Goal: Information Seeking & Learning: Find specific fact

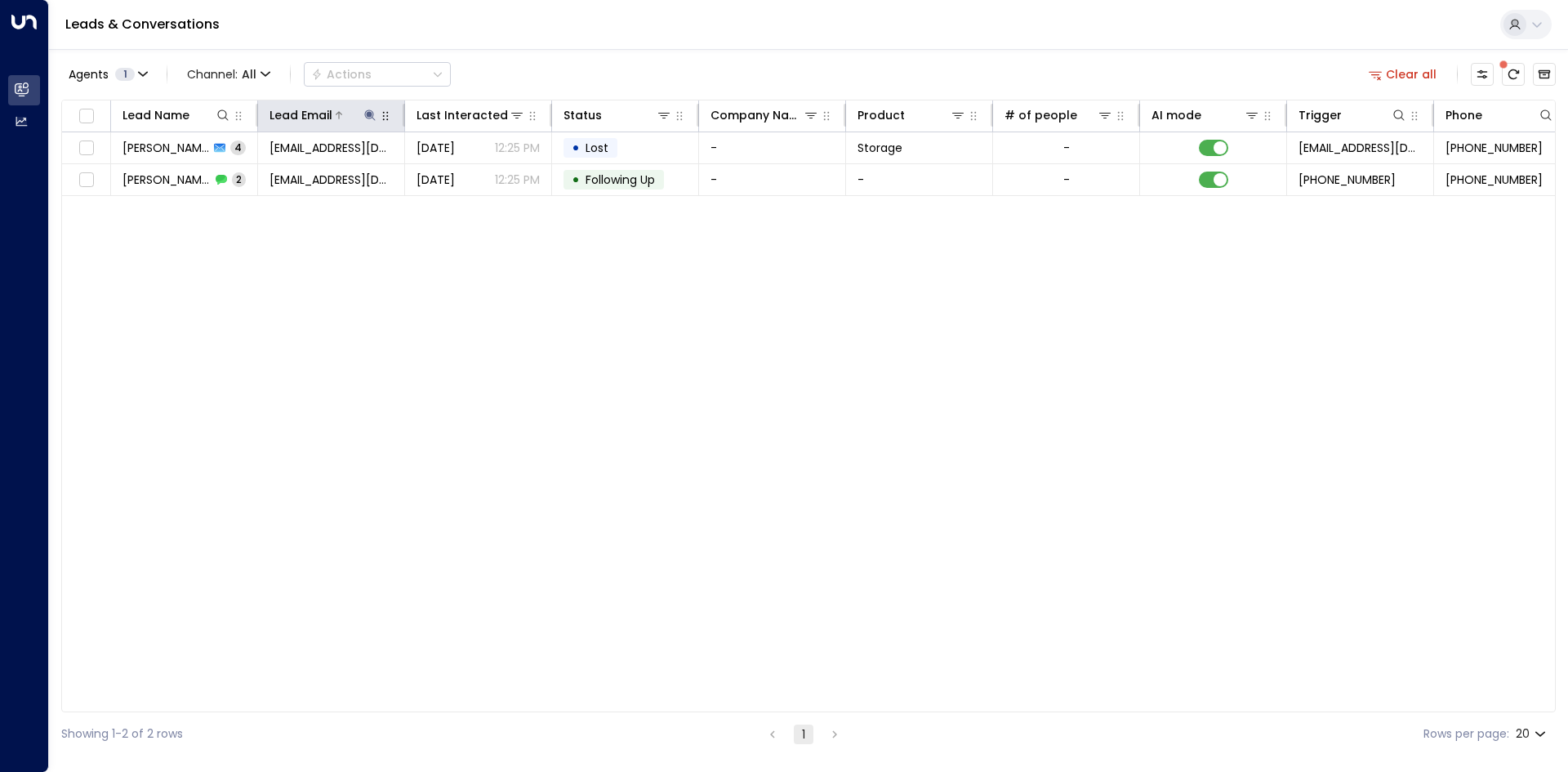
click at [371, 113] on icon at bounding box center [369, 114] width 11 height 11
drag, startPoint x: 472, startPoint y: 173, endPoint x: 411, endPoint y: 159, distance: 62.6
click at [472, 173] on icon "button" at bounding box center [472, 174] width 11 height 11
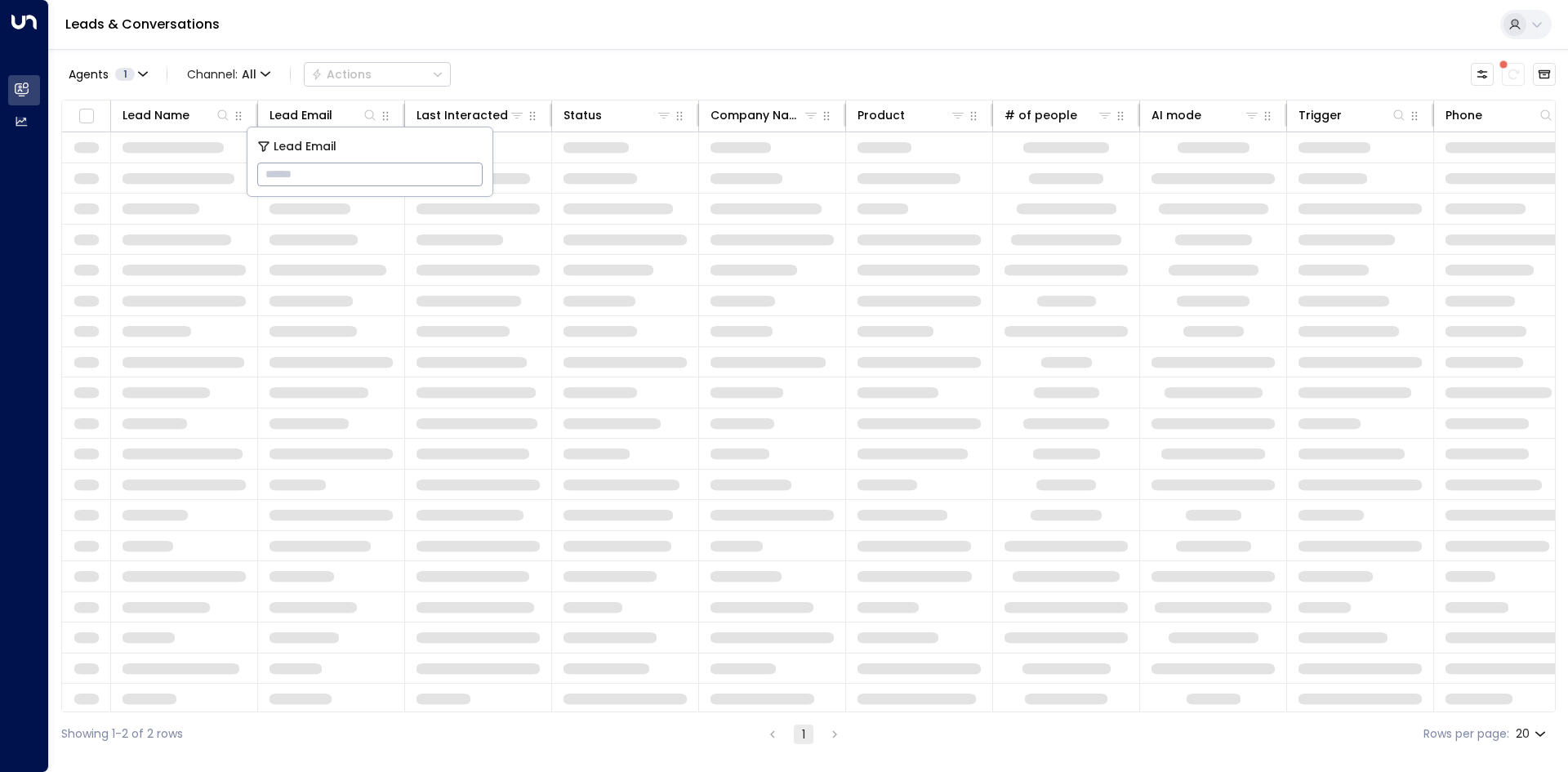
click at [294, 169] on input "text" at bounding box center [369, 175] width 225 height 31
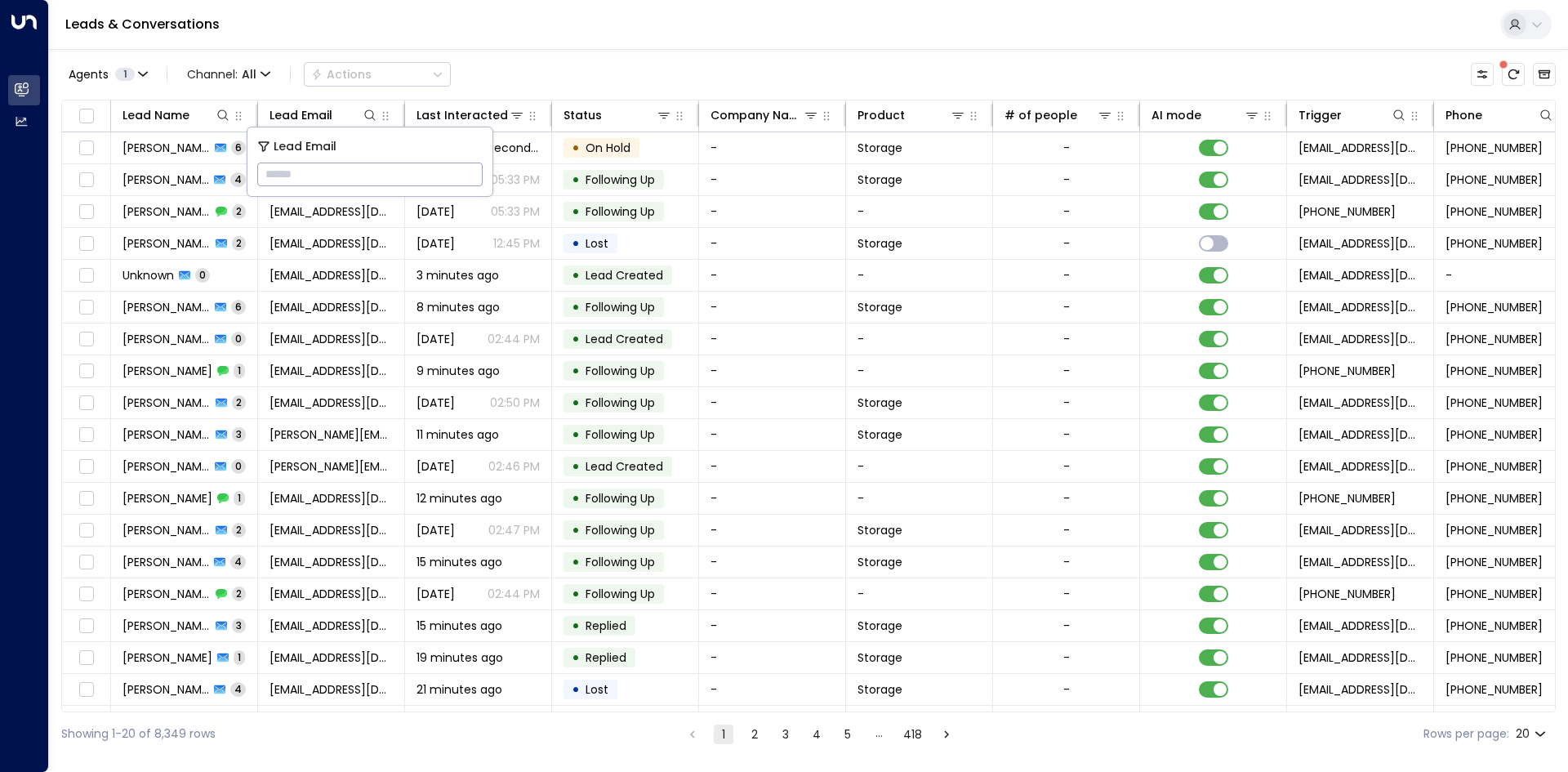
drag, startPoint x: 294, startPoint y: 169, endPoint x: 279, endPoint y: 179, distance: 18.0
click at [279, 179] on input "text" at bounding box center [369, 175] width 225 height 31
drag, startPoint x: 279, startPoint y: 179, endPoint x: 266, endPoint y: 170, distance: 15.8
click at [266, 170] on input "text" at bounding box center [369, 175] width 225 height 31
drag, startPoint x: 266, startPoint y: 170, endPoint x: 301, endPoint y: 176, distance: 35.5
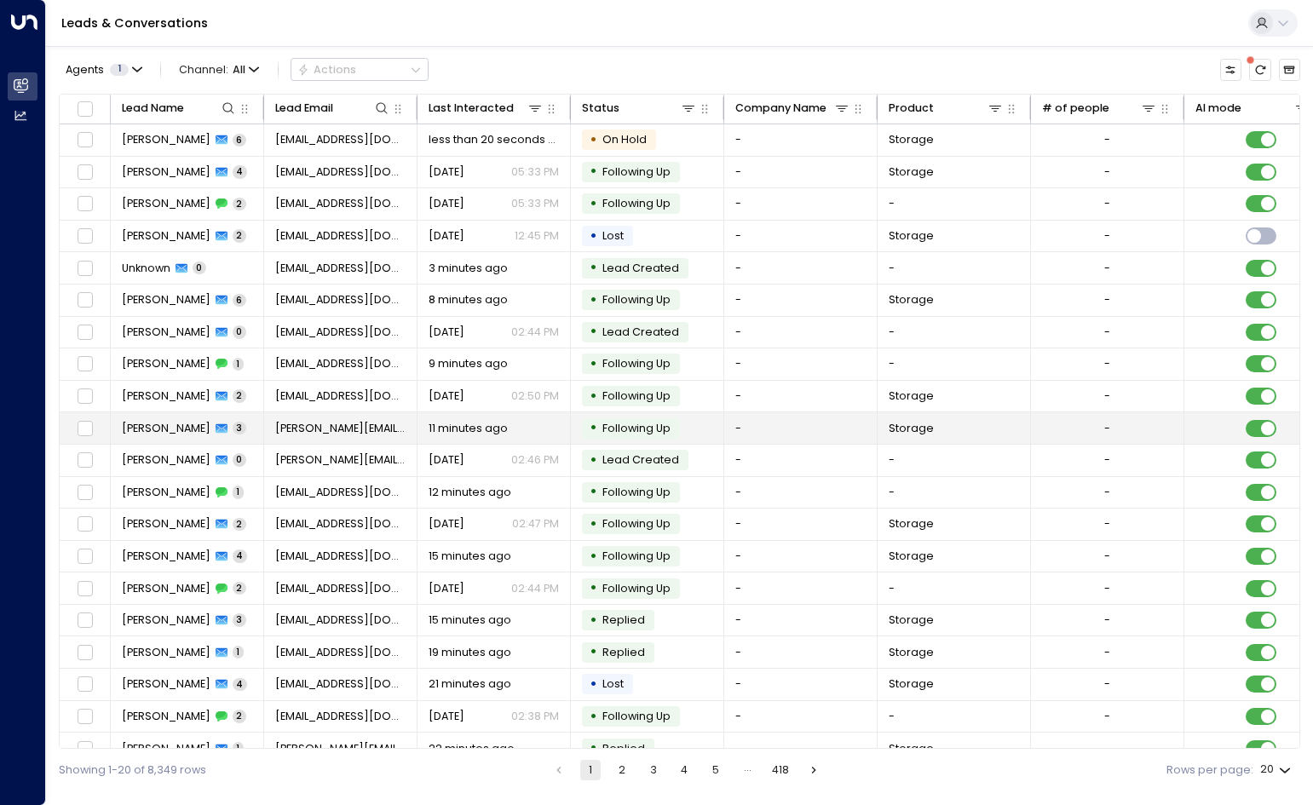
drag, startPoint x: 277, startPoint y: 423, endPoint x: 281, endPoint y: 441, distance: 19.2
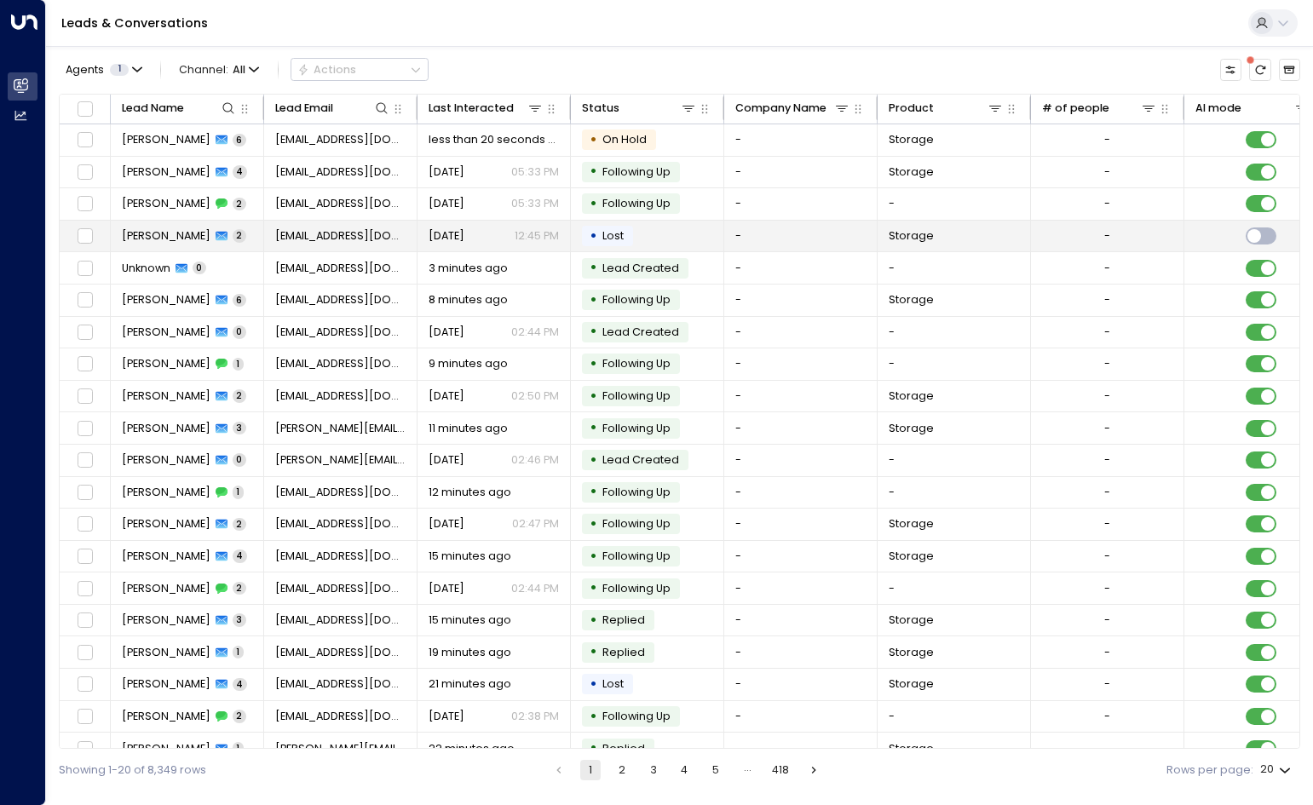
drag, startPoint x: 281, startPoint y: 441, endPoint x: 737, endPoint y: 224, distance: 504.9
click at [737, 224] on td "-" at bounding box center [800, 237] width 153 height 32
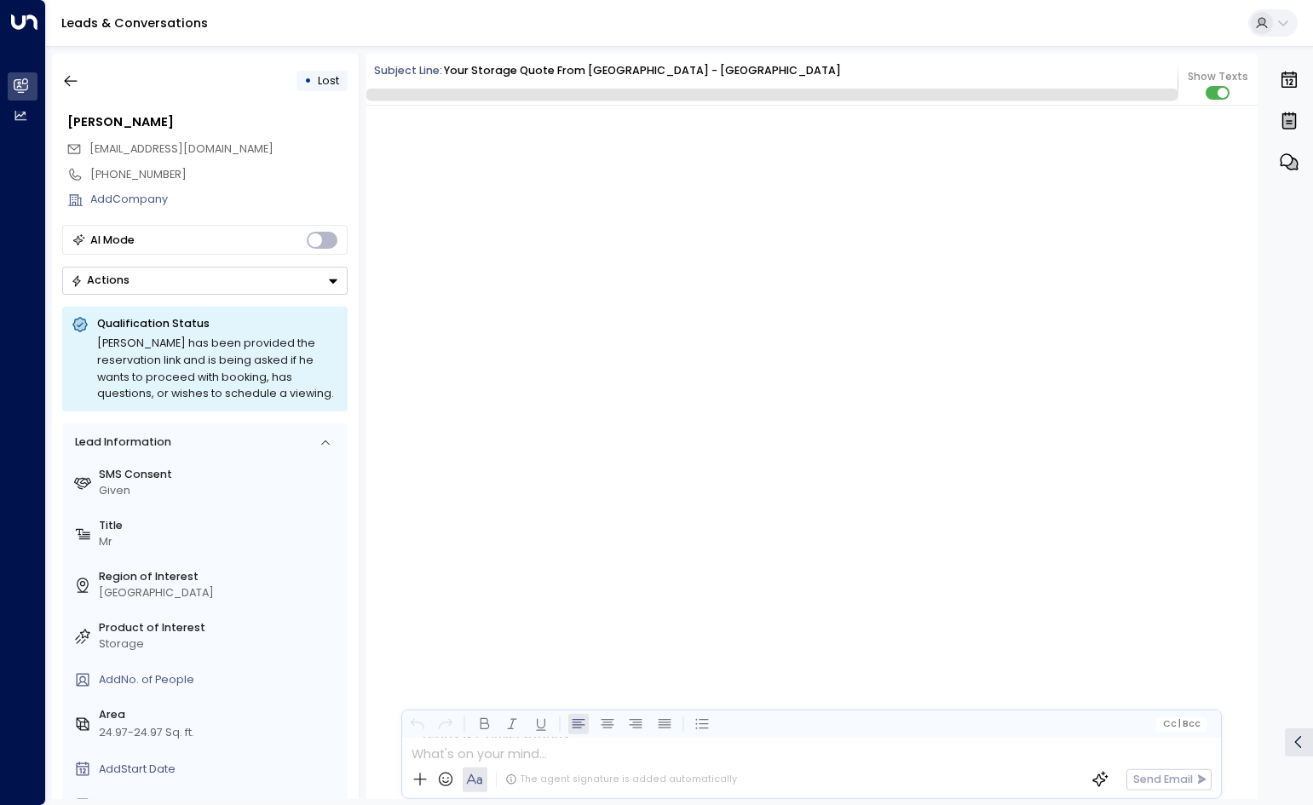
scroll to position [1559, 0]
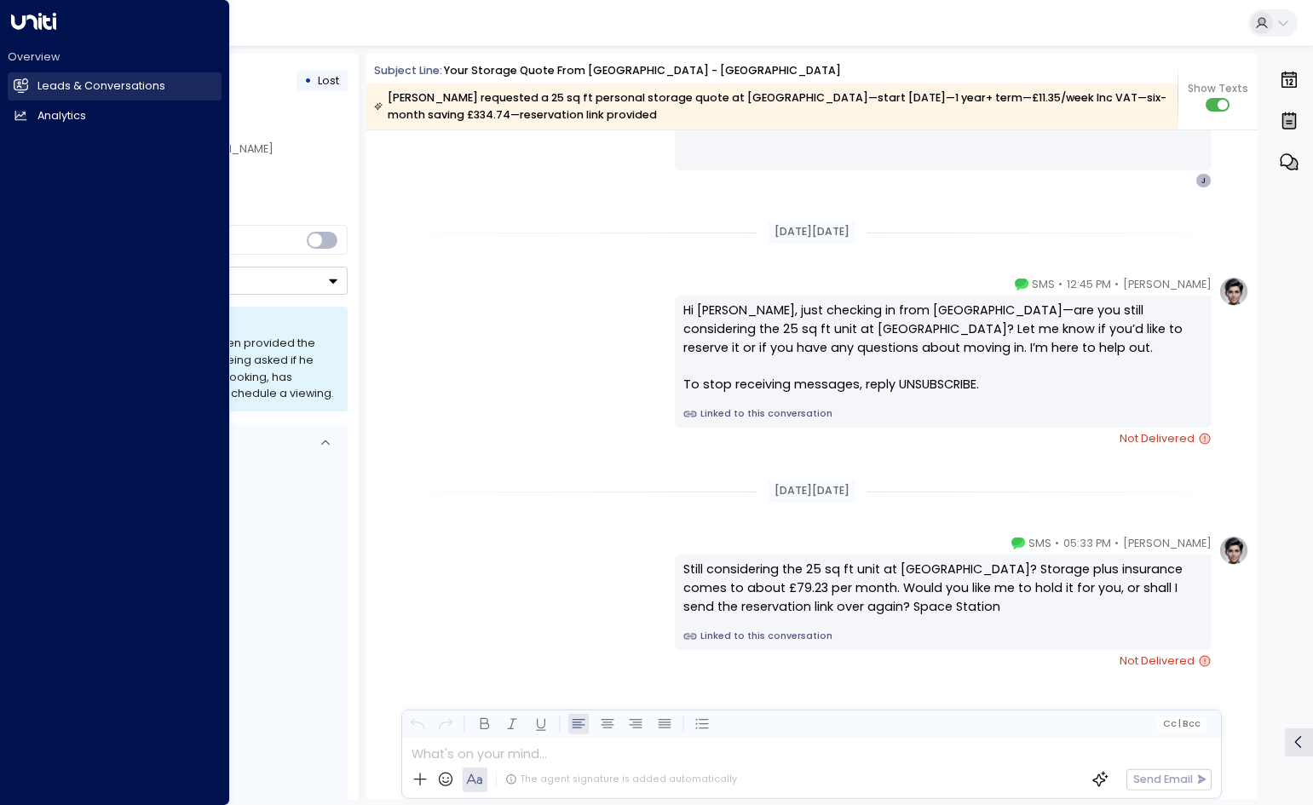
click at [58, 89] on h2 "Leads & Conversations" at bounding box center [101, 86] width 128 height 16
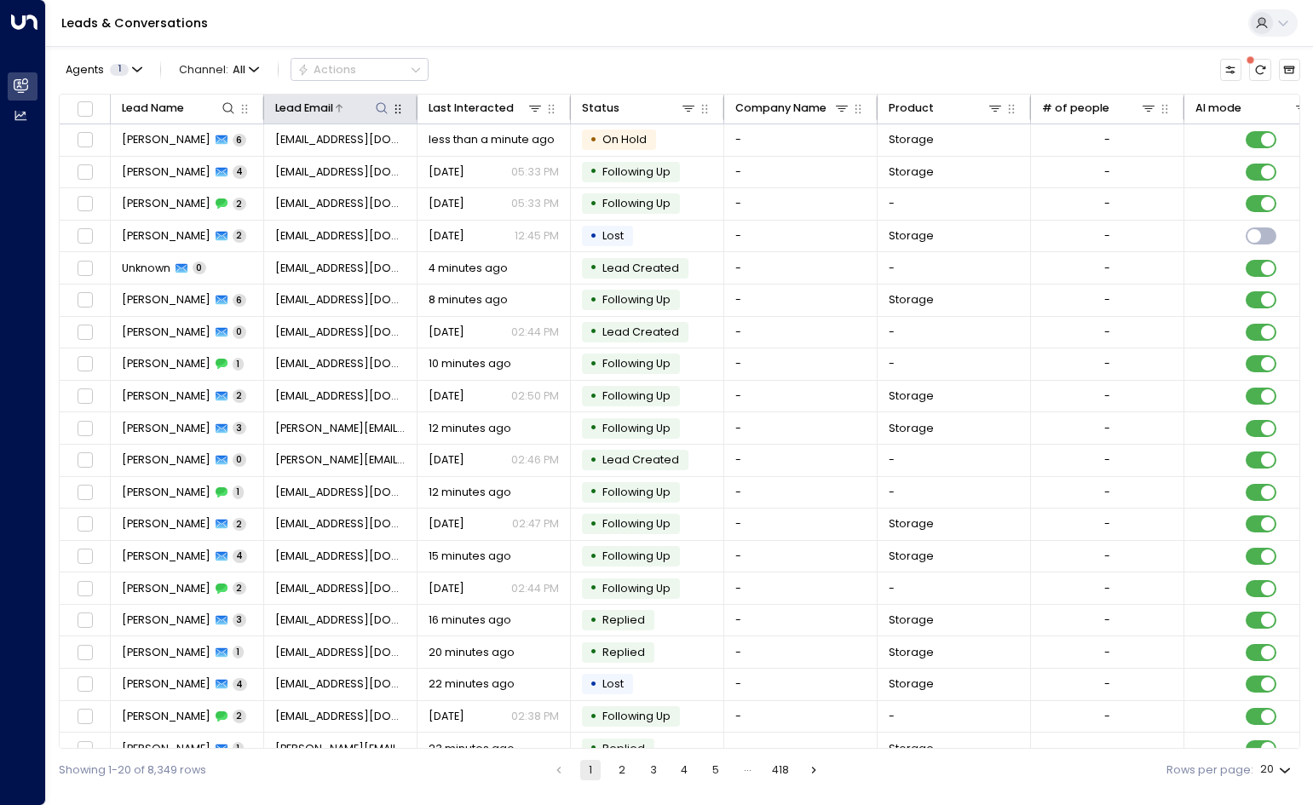
click at [381, 112] on icon at bounding box center [382, 108] width 14 height 14
click at [371, 166] on input "text" at bounding box center [381, 165] width 211 height 30
drag, startPoint x: 371, startPoint y: 163, endPoint x: 319, endPoint y: 162, distance: 52.0
drag, startPoint x: 319, startPoint y: 162, endPoint x: 300, endPoint y: 164, distance: 19.8
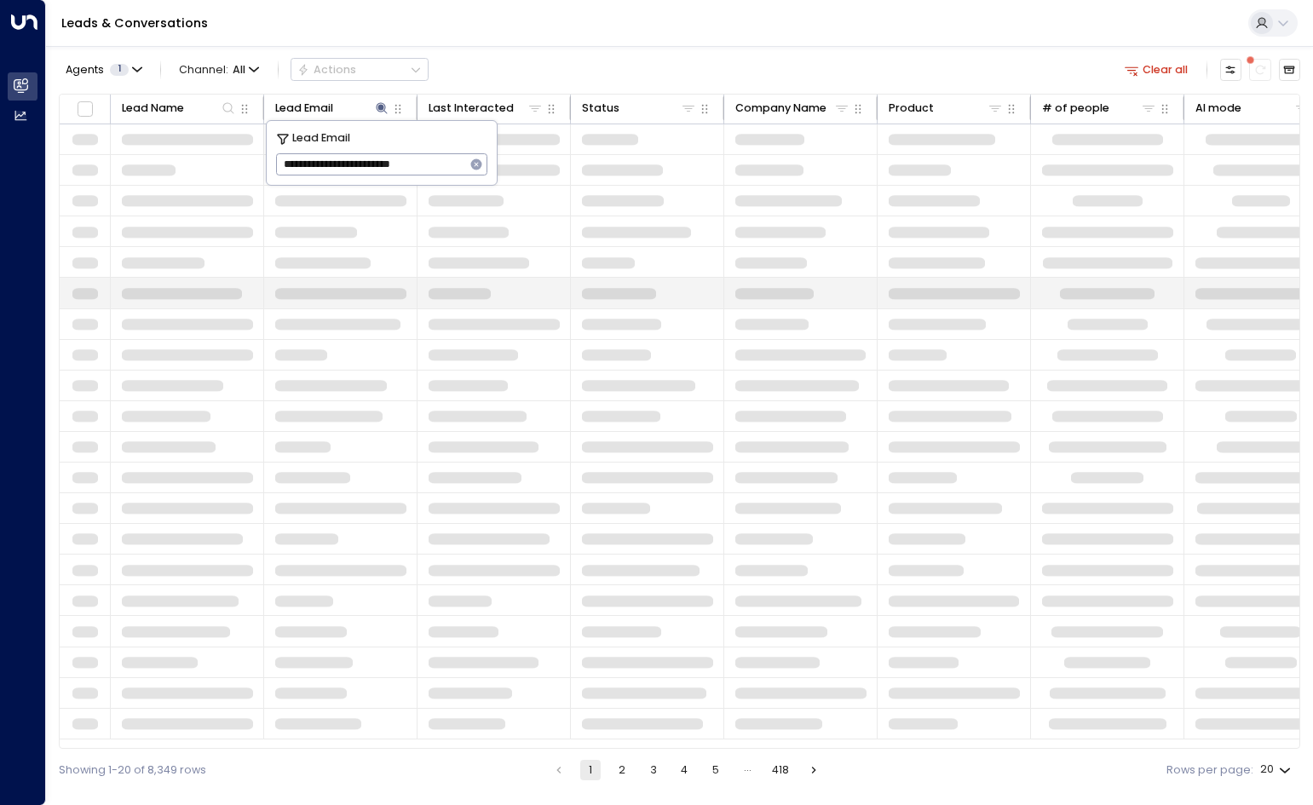
type input "**********"
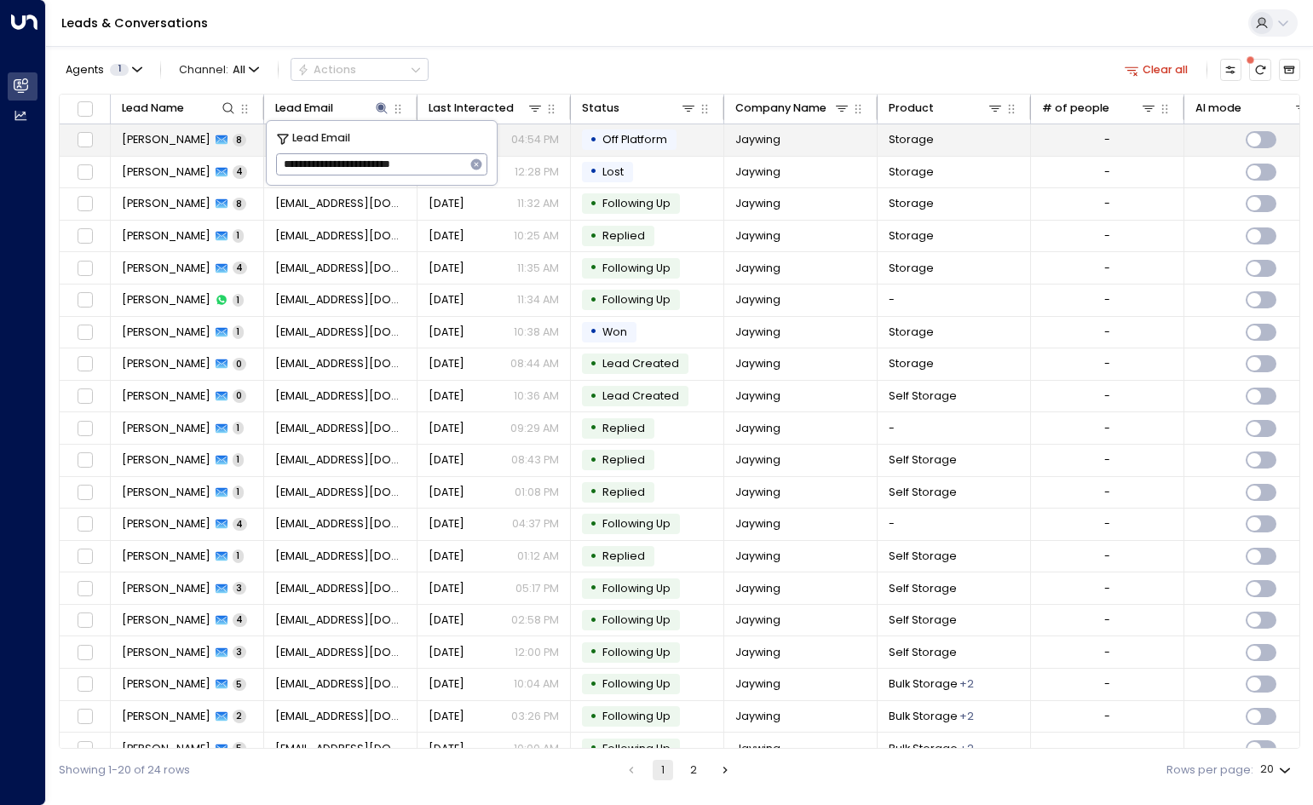
click at [630, 135] on span "Off Platform" at bounding box center [634, 139] width 65 height 14
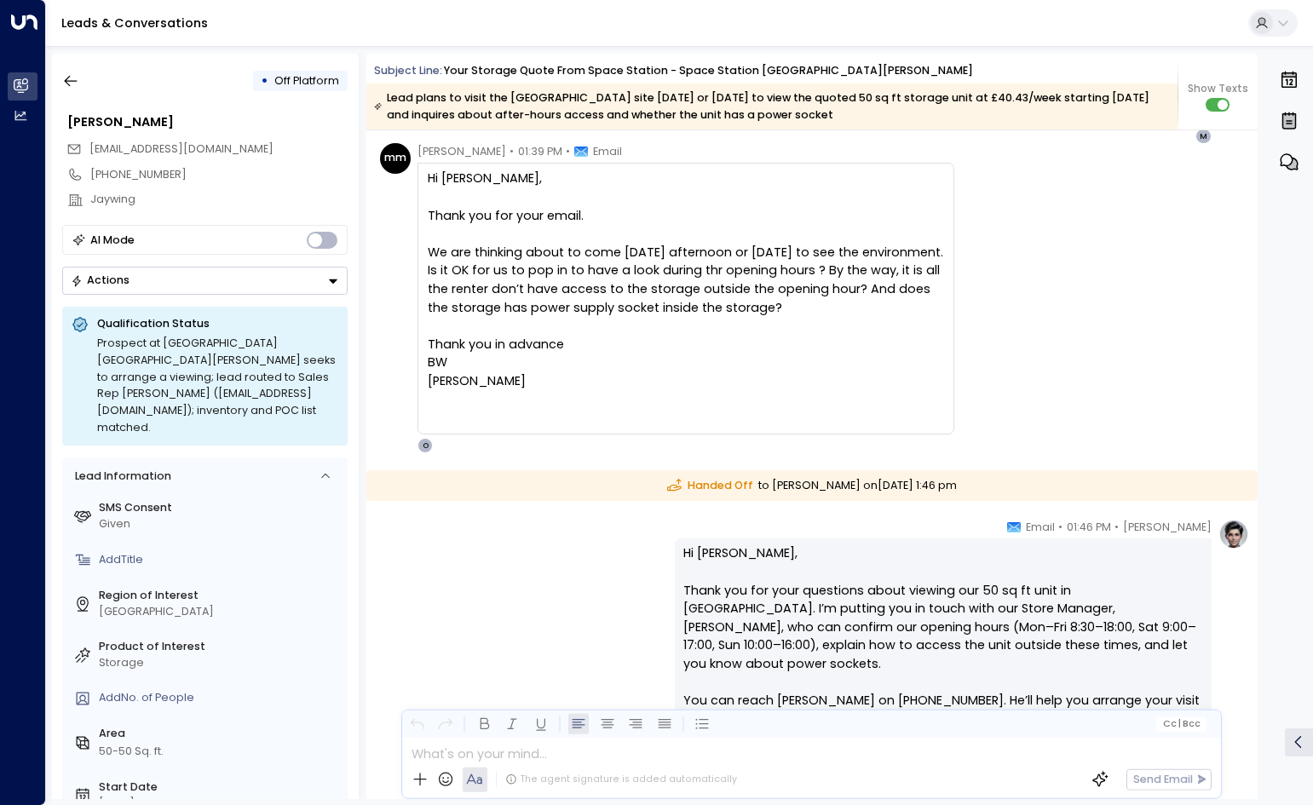
scroll to position [2012, 0]
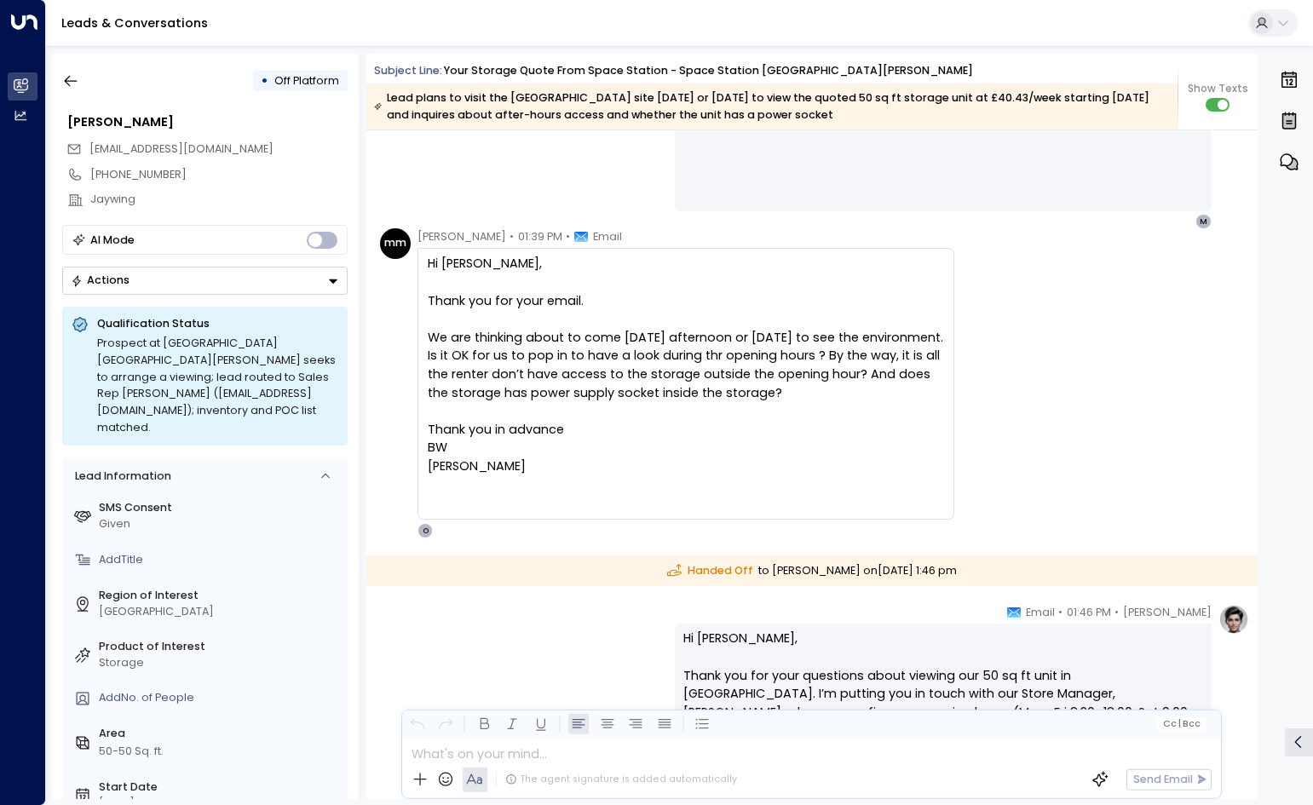
drag, startPoint x: 640, startPoint y: 403, endPoint x: 987, endPoint y: 319, distance: 356.6
click at [987, 319] on div "mm [PERSON_NAME] • 01:39 PM • Email Hi [PERSON_NAME], Thank you for your email.…" at bounding box center [814, 383] width 869 height 310
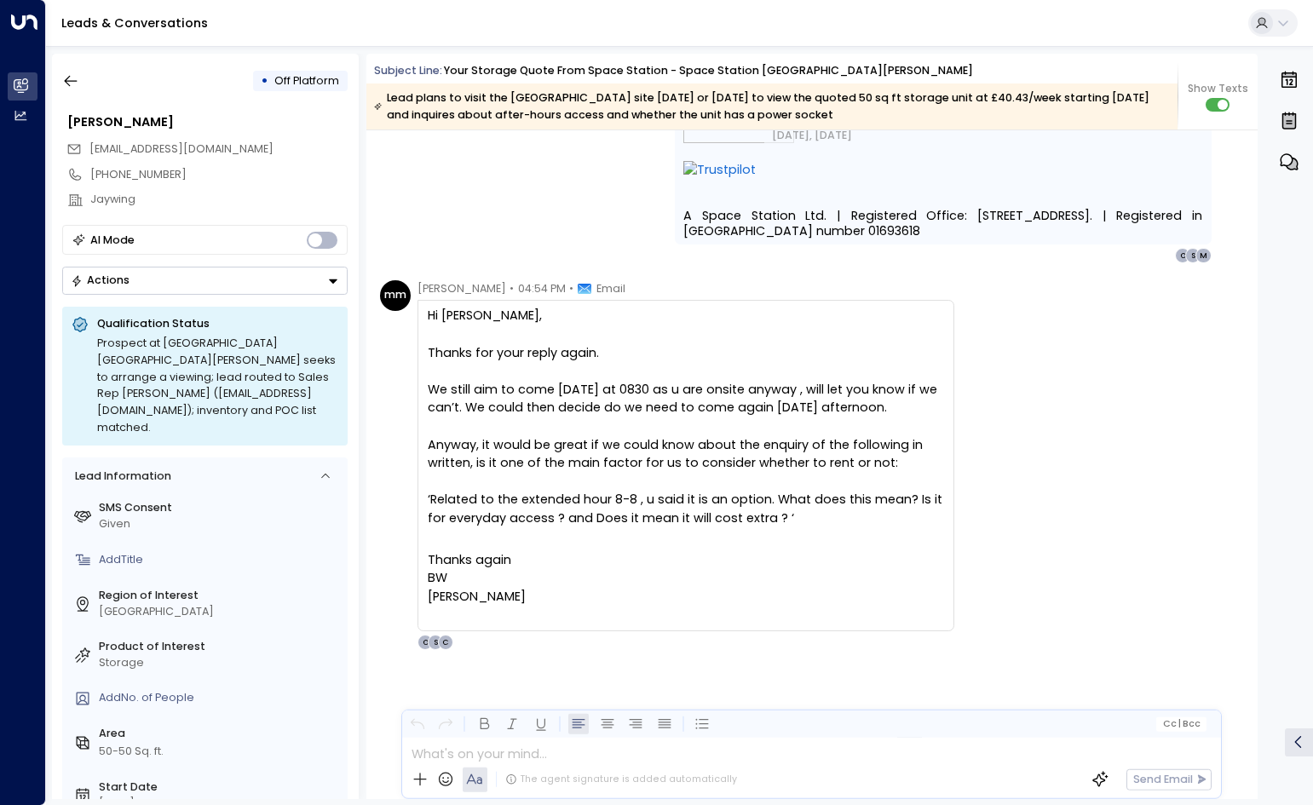
scroll to position [4317, 0]
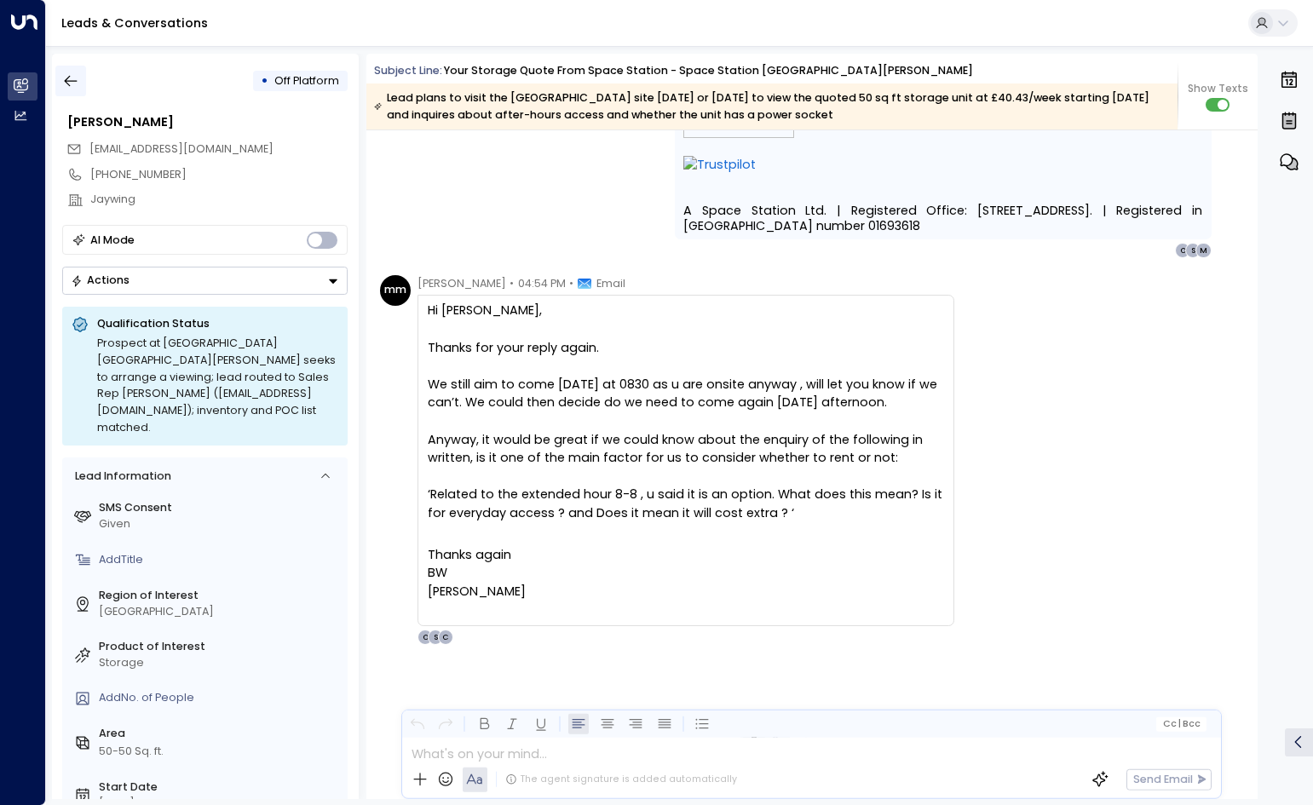
click at [83, 80] on button "button" at bounding box center [70, 81] width 31 height 31
